Goal: Navigation & Orientation: Find specific page/section

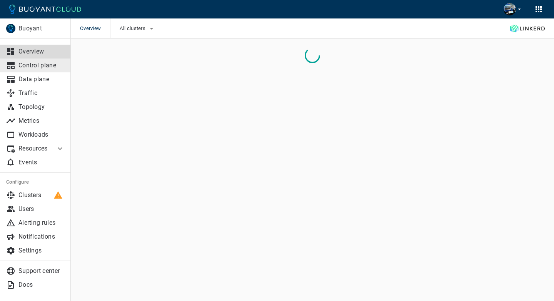
click at [51, 65] on p "Control plane" at bounding box center [41, 66] width 46 height 8
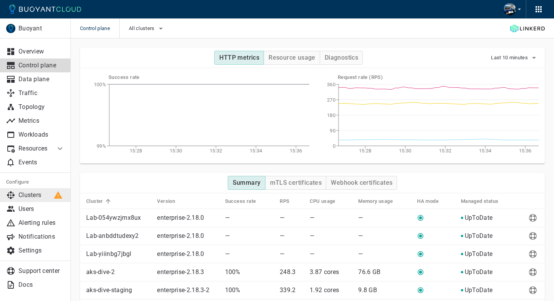
click at [46, 191] on p "Clusters" at bounding box center [41, 195] width 46 height 8
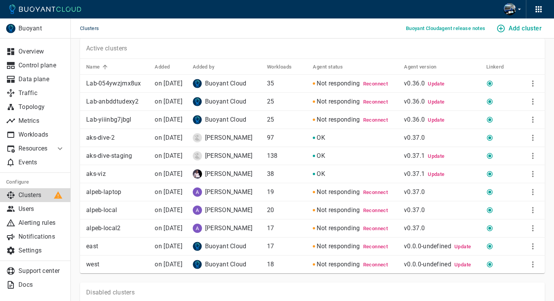
scroll to position [16, 0]
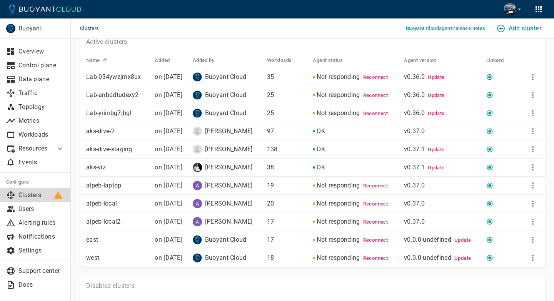
click at [73, 154] on div "Active clusters Name Added Added by Workloads Agent status Agent version Linker…" at bounding box center [308, 145] width 474 height 244
